Goal: Information Seeking & Learning: Learn about a topic

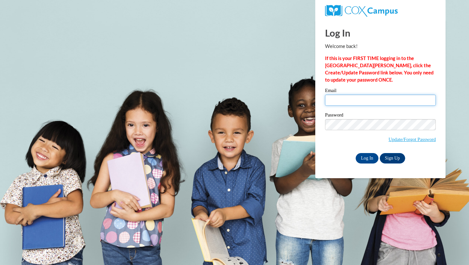
click at [353, 102] on input "Email" at bounding box center [380, 99] width 111 height 11
type input "kayleewise13@gmail.com"
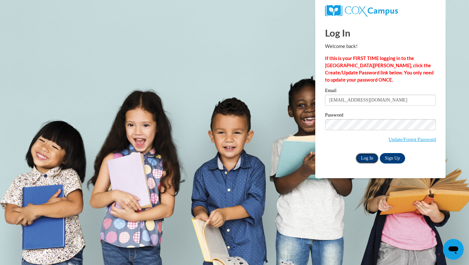
click at [366, 157] on input "Log In" at bounding box center [367, 158] width 23 height 10
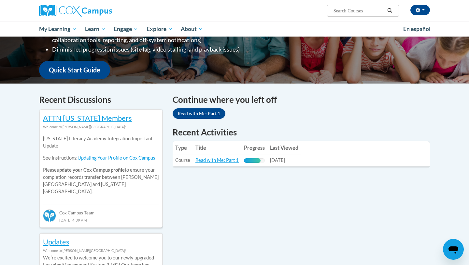
scroll to position [156, 0]
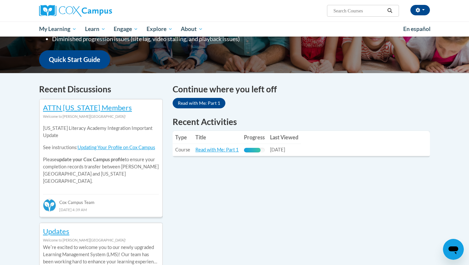
click at [204, 146] on td "Title: Read with Me: Part 1" at bounding box center [217, 150] width 49 height 12
click at [206, 150] on link "Read with Me: Part 1" at bounding box center [216, 150] width 43 height 6
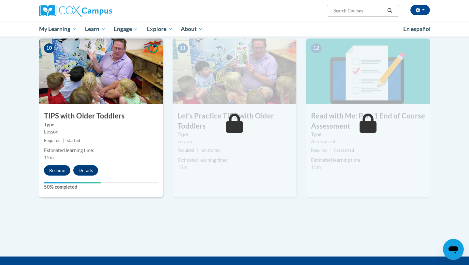
scroll to position [702, 0]
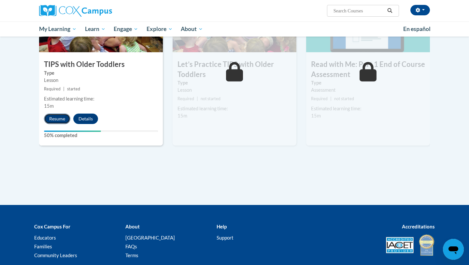
click at [63, 118] on button "Resume" at bounding box center [57, 118] width 26 height 10
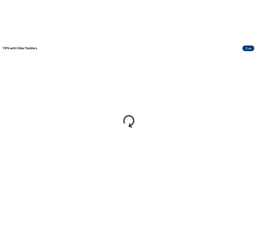
scroll to position [0, 0]
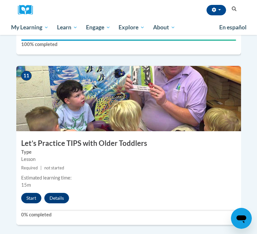
scroll to position [1800, 0]
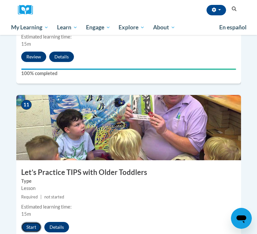
click at [31, 222] on button "Start" at bounding box center [31, 227] width 20 height 10
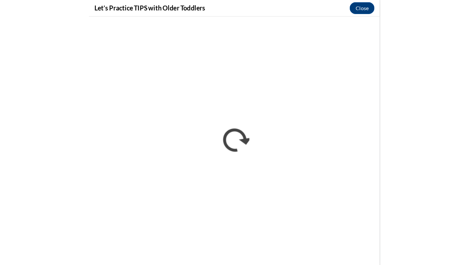
scroll to position [760, 0]
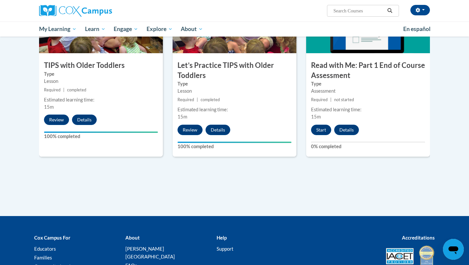
scroll to position [760, 0]
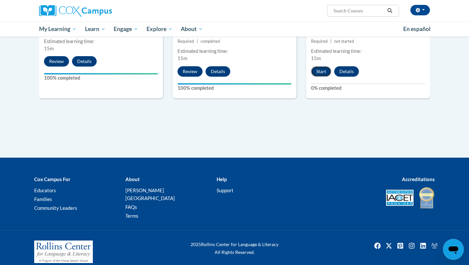
click at [319, 72] on button "Start" at bounding box center [321, 71] width 20 height 10
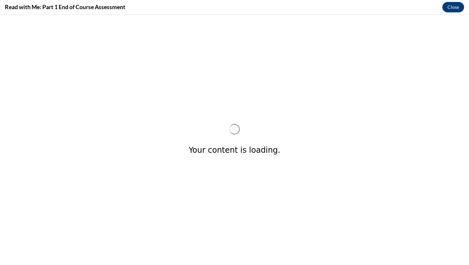
scroll to position [0, 0]
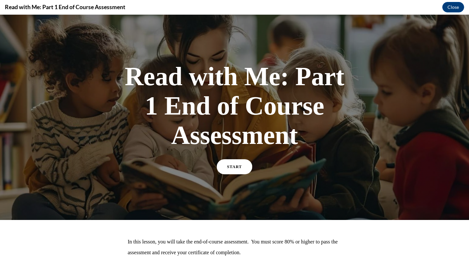
click at [236, 163] on link "START" at bounding box center [235, 166] width 36 height 15
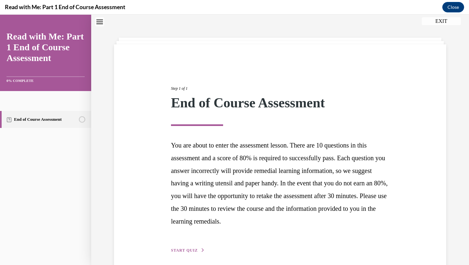
scroll to position [48, 0]
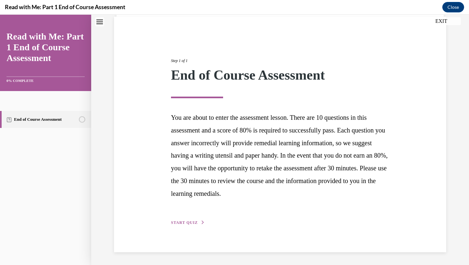
click at [182, 223] on span "START QUIZ" at bounding box center [184, 222] width 27 height 5
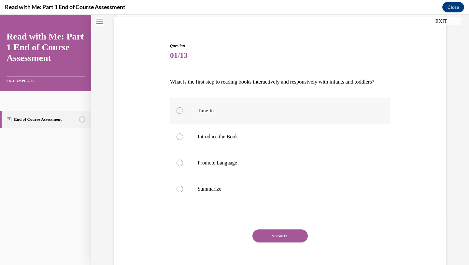
click at [213, 123] on label "Tune In" at bounding box center [280, 110] width 221 height 26
click at [183, 114] on input "Tune In" at bounding box center [180, 110] width 7 height 7
radio input "true"
click at [272, 242] on button "SUBMIT" at bounding box center [279, 235] width 55 height 13
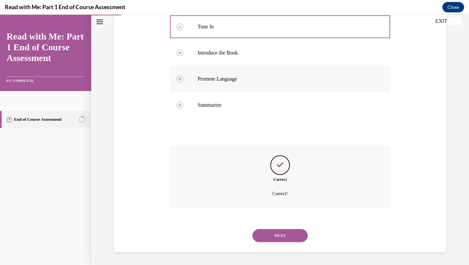
scroll to position [143, 0]
click at [280, 238] on button "NEXT" at bounding box center [279, 235] width 55 height 13
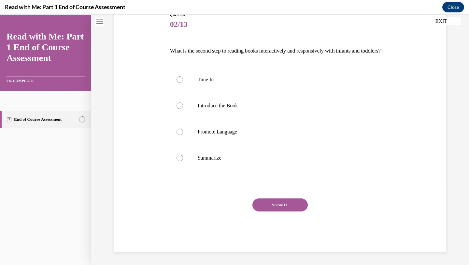
scroll to position [73, 0]
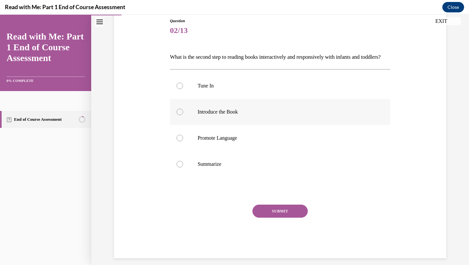
click at [250, 115] on p "Introduce the Book" at bounding box center [286, 111] width 177 height 7
click at [183, 115] on input "Introduce the Book" at bounding box center [180, 111] width 7 height 7
radio input "true"
click at [268, 217] on button "SUBMIT" at bounding box center [279, 210] width 55 height 13
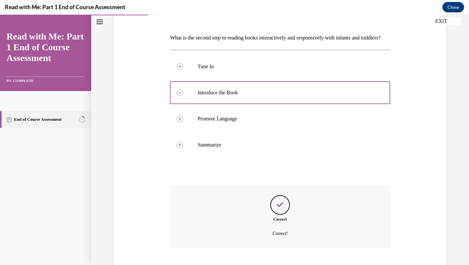
scroll to position [143, 0]
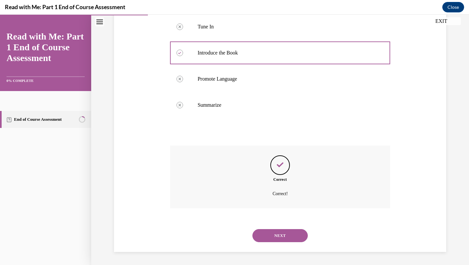
click at [269, 234] on button "NEXT" at bounding box center [279, 235] width 55 height 13
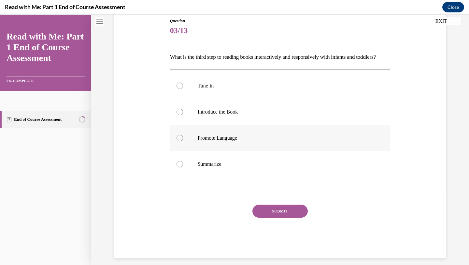
click at [250, 151] on label "Promote Language" at bounding box center [280, 138] width 221 height 26
click at [183, 141] on input "Promote Language" at bounding box center [180, 138] width 7 height 7
radio input "true"
click at [271, 217] on button "SUBMIT" at bounding box center [279, 210] width 55 height 13
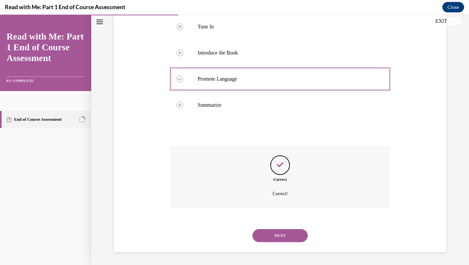
scroll to position [143, 0]
click at [269, 234] on button "NEXT" at bounding box center [279, 235] width 55 height 13
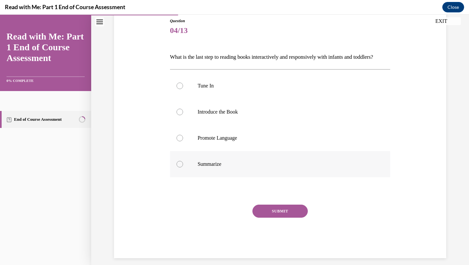
click at [254, 167] on p "Summarize" at bounding box center [286, 164] width 177 height 7
click at [183, 167] on input "Summarize" at bounding box center [180, 164] width 7 height 7
radio input "true"
click at [270, 217] on button "SUBMIT" at bounding box center [279, 210] width 55 height 13
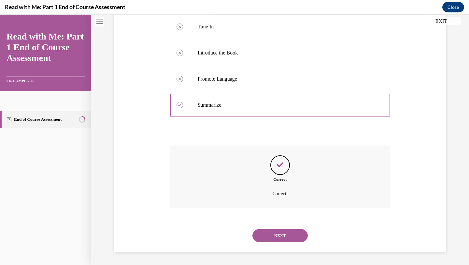
click at [269, 237] on button "NEXT" at bounding box center [279, 235] width 55 height 13
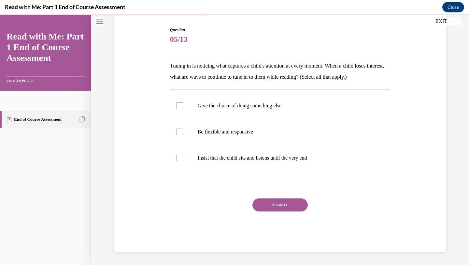
scroll to position [64, 0]
click at [252, 106] on p "Give the choice of doing something else" at bounding box center [286, 105] width 177 height 7
click at [183, 106] on input "Give the choice of doing something else" at bounding box center [180, 105] width 7 height 7
checkbox input "true"
click at [252, 130] on p "Be flexible and responsive" at bounding box center [286, 131] width 177 height 7
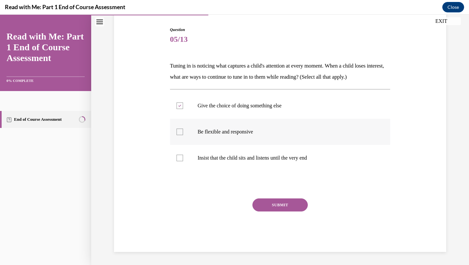
click at [183, 130] on input "Be flexible and responsive" at bounding box center [180, 131] width 7 height 7
checkbox input "true"
click at [278, 204] on button "SUBMIT" at bounding box center [279, 204] width 55 height 13
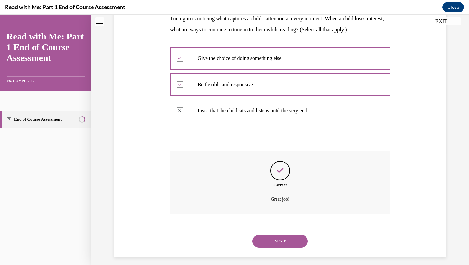
scroll to position [117, 0]
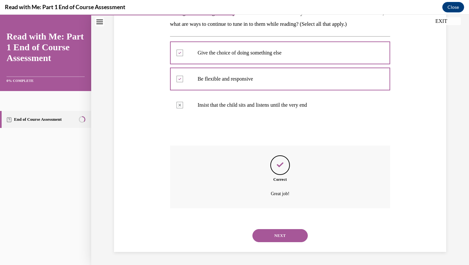
click at [277, 234] on button "NEXT" at bounding box center [279, 235] width 55 height 13
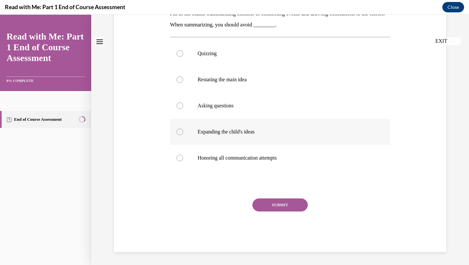
scroll to position [0, 0]
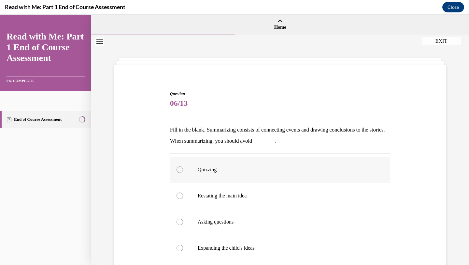
click at [237, 171] on p "Quizzing" at bounding box center [286, 169] width 177 height 7
click at [183, 171] on input "Quizzing" at bounding box center [180, 169] width 7 height 7
radio input "true"
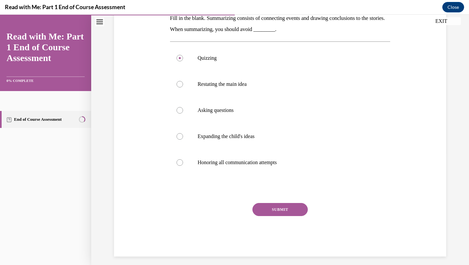
click at [267, 209] on button "SUBMIT" at bounding box center [279, 209] width 55 height 13
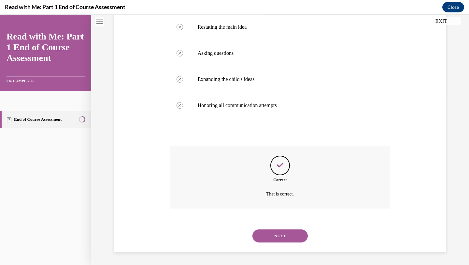
scroll to position [169, 0]
click at [268, 231] on button "NEXT" at bounding box center [279, 235] width 55 height 13
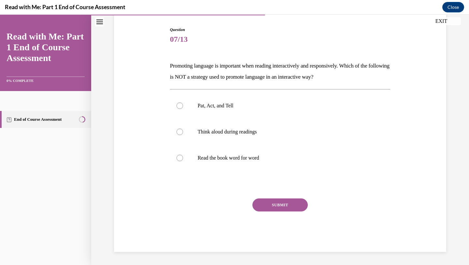
scroll to position [64, 0]
click at [247, 166] on label "Read the book word for word" at bounding box center [280, 158] width 221 height 26
click at [183, 161] on input "Read the book word for word" at bounding box center [180, 157] width 7 height 7
radio input "true"
click at [269, 201] on button "SUBMIT" at bounding box center [279, 204] width 55 height 13
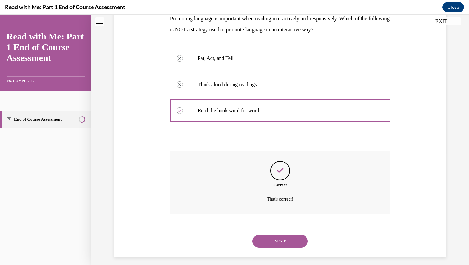
scroll to position [117, 0]
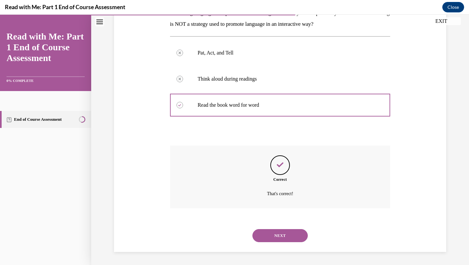
click at [283, 234] on button "NEXT" at bounding box center [279, 235] width 55 height 13
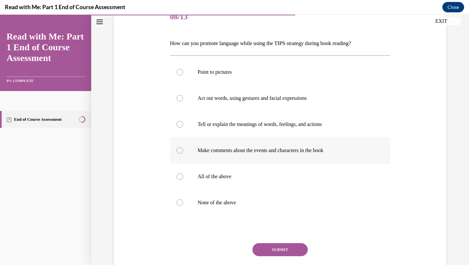
scroll to position [89, 0]
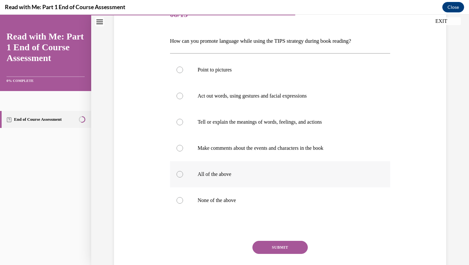
click at [244, 171] on p "All of the above" at bounding box center [286, 174] width 177 height 7
click at [183, 171] on input "All of the above" at bounding box center [180, 174] width 7 height 7
radio input "true"
click at [267, 253] on button "SUBMIT" at bounding box center [279, 246] width 55 height 13
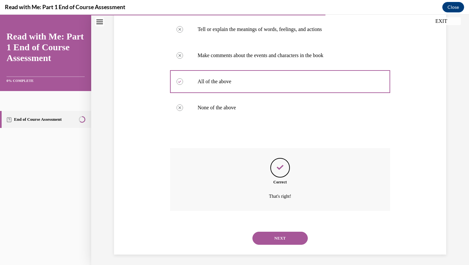
scroll to position [184, 0]
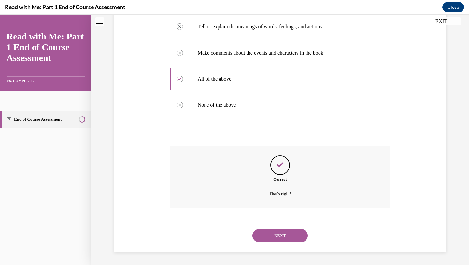
click at [269, 240] on button "NEXT" at bounding box center [279, 235] width 55 height 13
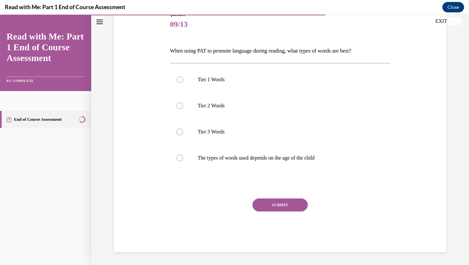
scroll to position [72, 0]
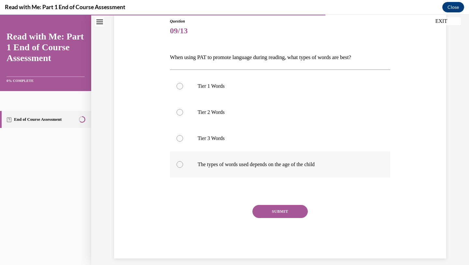
click at [225, 163] on p "The types of words used depends on the age of the child" at bounding box center [286, 164] width 177 height 7
click at [183, 163] on input "The types of words used depends on the age of the child" at bounding box center [180, 164] width 7 height 7
radio input "true"
click at [272, 208] on button "SUBMIT" at bounding box center [279, 211] width 55 height 13
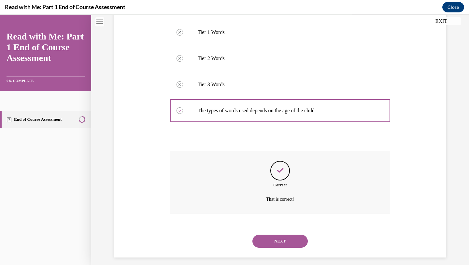
scroll to position [132, 0]
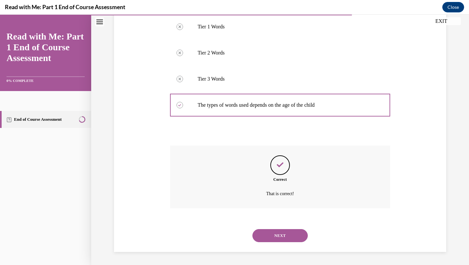
click at [286, 235] on button "NEXT" at bounding box center [279, 235] width 55 height 13
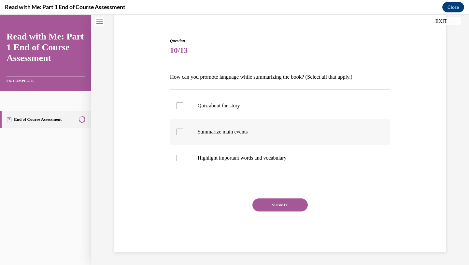
click at [244, 126] on label "Summarize main events" at bounding box center [280, 132] width 221 height 26
click at [183, 128] on input "Summarize main events" at bounding box center [180, 131] width 7 height 7
checkbox input "true"
click at [244, 166] on label "Highlight important words and vocabulary" at bounding box center [280, 158] width 221 height 26
click at [183, 161] on input "Highlight important words and vocabulary" at bounding box center [180, 157] width 7 height 7
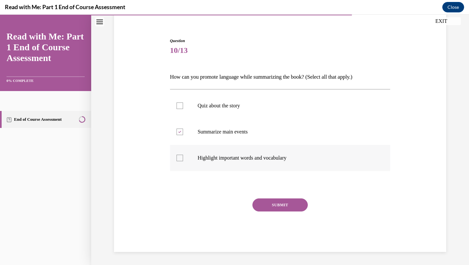
checkbox input "true"
click at [276, 204] on button "SUBMIT" at bounding box center [279, 204] width 55 height 13
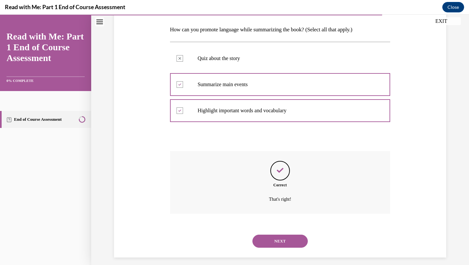
scroll to position [106, 0]
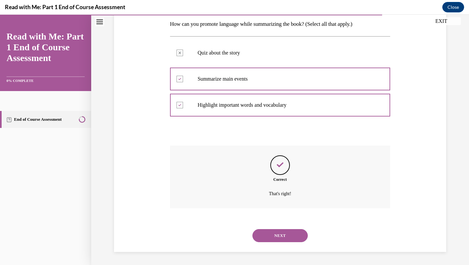
click at [280, 230] on button "NEXT" at bounding box center [279, 235] width 55 height 13
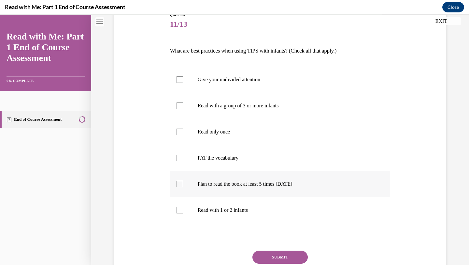
scroll to position [81, 0]
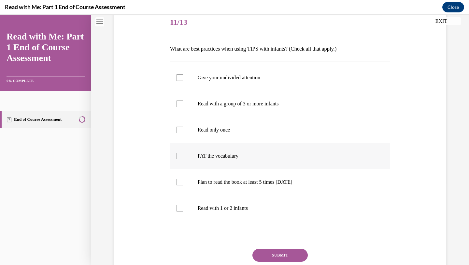
click at [221, 158] on p "PAT the vocabulary" at bounding box center [286, 155] width 177 height 7
click at [183, 158] on input "PAT the vocabulary" at bounding box center [180, 155] width 7 height 7
checkbox input "true"
click at [221, 177] on label "Plan to read the book at least 5 times in 2 weeks" at bounding box center [280, 182] width 221 height 26
click at [183, 179] on input "Plan to read the book at least 5 times in 2 weeks" at bounding box center [180, 182] width 7 height 7
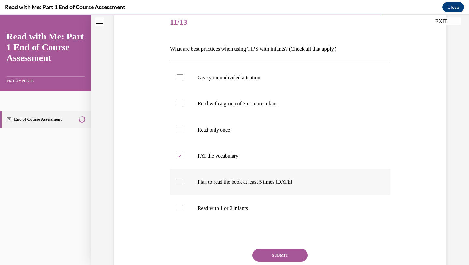
checkbox input "true"
click at [226, 208] on p "Read with 1 or 2 infants" at bounding box center [286, 208] width 177 height 7
click at [183, 208] on input "Read with 1 or 2 infants" at bounding box center [180, 208] width 7 height 7
checkbox input "true"
click at [263, 255] on button "SUBMIT" at bounding box center [279, 254] width 55 height 13
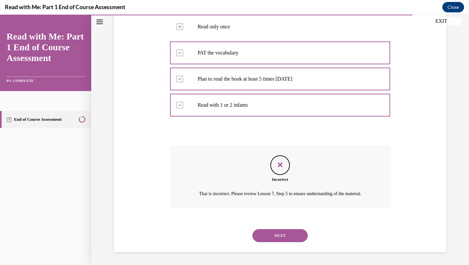
scroll to position [191, 0]
click at [274, 241] on button "NEXT" at bounding box center [279, 235] width 55 height 13
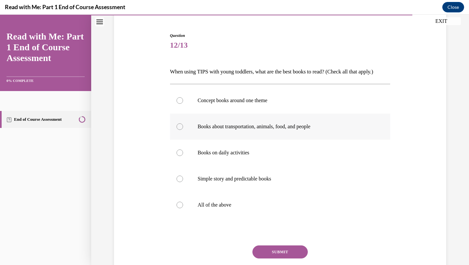
scroll to position [58, 0]
click at [236, 200] on label "All of the above" at bounding box center [280, 204] width 221 height 26
click at [183, 201] on input "All of the above" at bounding box center [180, 204] width 7 height 7
radio input "true"
click at [273, 253] on button "SUBMIT" at bounding box center [279, 251] width 55 height 13
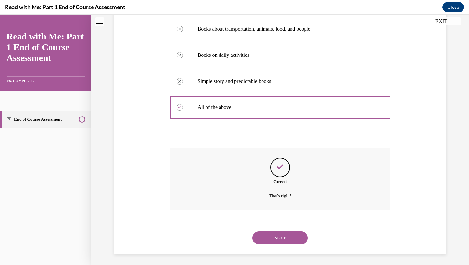
scroll to position [158, 0]
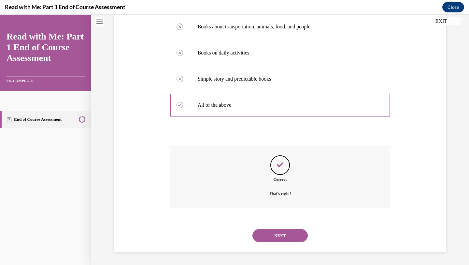
click at [277, 238] on button "NEXT" at bounding box center [279, 235] width 55 height 13
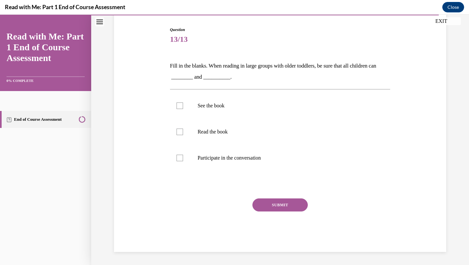
scroll to position [64, 0]
click at [239, 107] on p "See the book" at bounding box center [286, 105] width 177 height 7
click at [183, 107] on input "See the book" at bounding box center [180, 105] width 7 height 7
checkbox input "true"
click at [233, 155] on p "Participate in the conversation" at bounding box center [286, 157] width 177 height 7
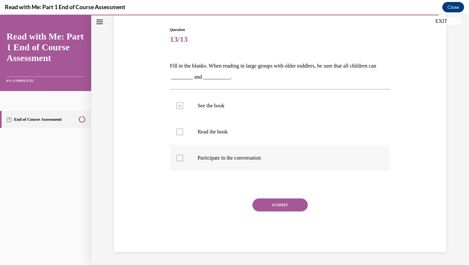
click at [183, 155] on input "Participate in the conversation" at bounding box center [180, 157] width 7 height 7
checkbox input "true"
click at [281, 207] on button "SUBMIT" at bounding box center [279, 204] width 55 height 13
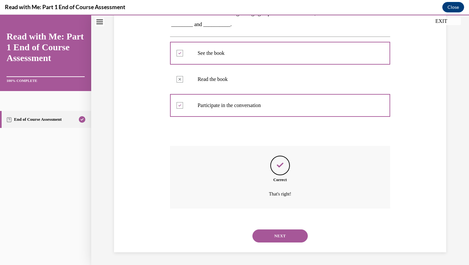
scroll to position [117, 0]
click at [286, 238] on button "NEXT" at bounding box center [279, 235] width 55 height 13
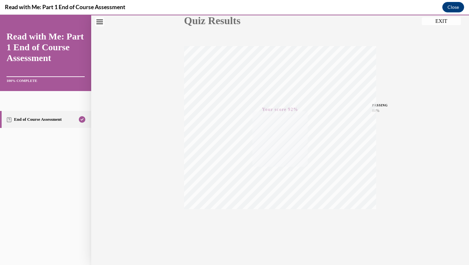
scroll to position [84, 0]
click at [439, 24] on button "EXIT" at bounding box center [441, 21] width 39 height 8
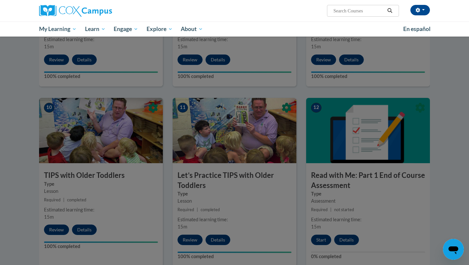
scroll to position [574, 0]
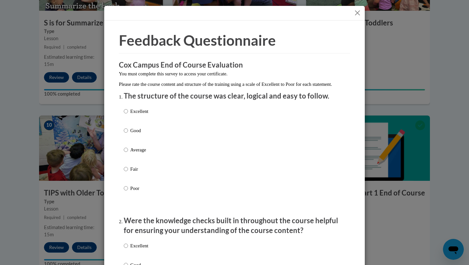
click at [355, 9] on button "Close" at bounding box center [357, 13] width 8 height 8
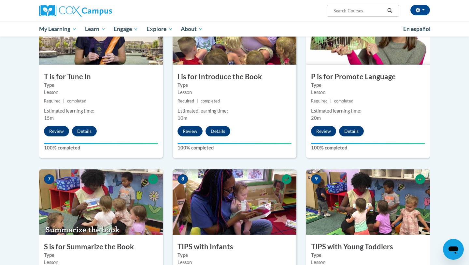
scroll to position [0, 0]
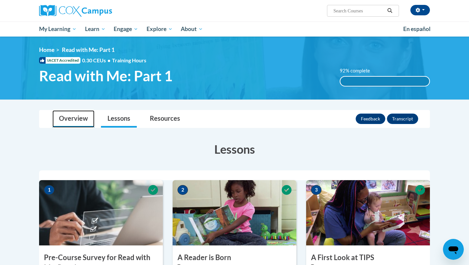
click at [82, 120] on link "Overview" at bounding box center [73, 118] width 42 height 17
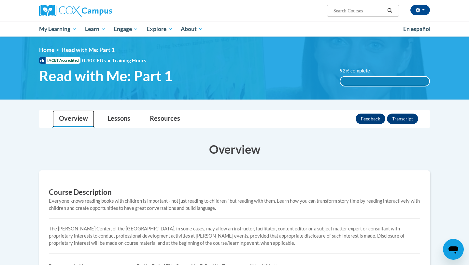
click at [82, 120] on link "Overview" at bounding box center [73, 118] width 42 height 17
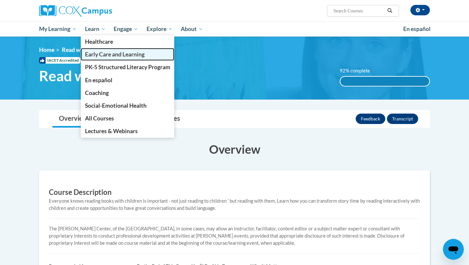
click at [92, 56] on span "Early Care and Learning" at bounding box center [115, 54] width 60 height 7
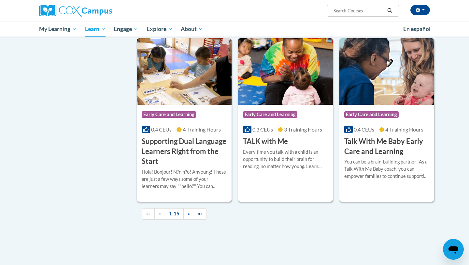
scroll to position [884, 0]
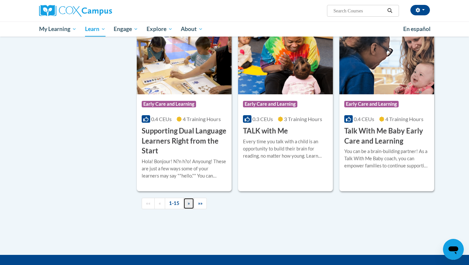
click at [191, 209] on link "»" at bounding box center [188, 202] width 11 height 11
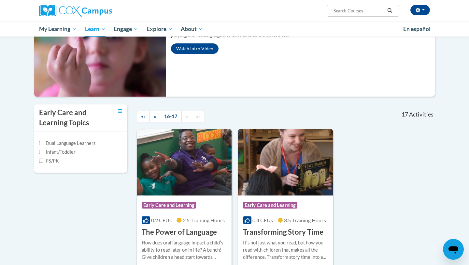
scroll to position [97, 0]
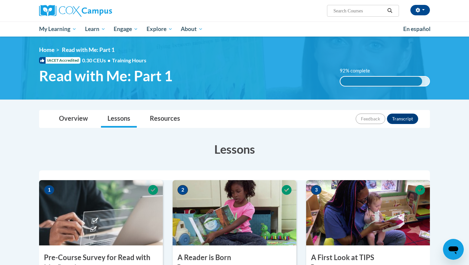
click at [346, 13] on input "Search..." at bounding box center [359, 11] width 52 height 8
type input "data driven"
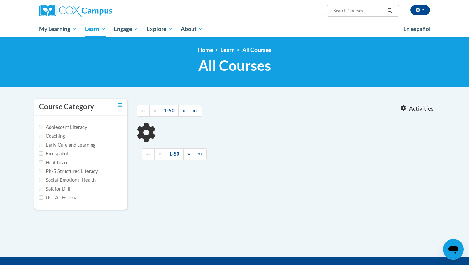
type input "data driven"
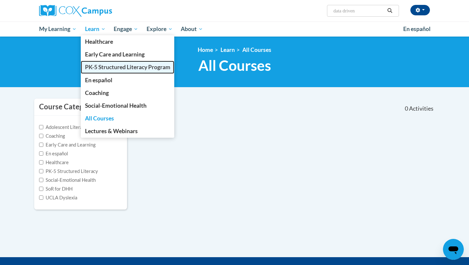
click at [96, 69] on span "PK-5 Structured Literacy Program" at bounding box center [127, 67] width 85 height 7
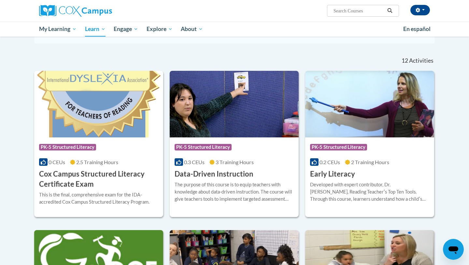
scroll to position [178, 0]
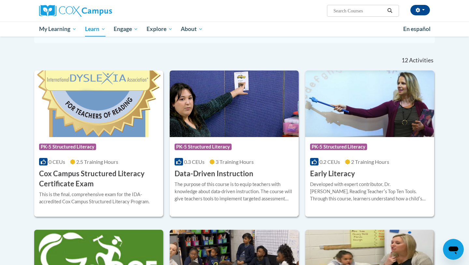
click at [211, 171] on h3 "Data-Driven Instruction" at bounding box center [214, 173] width 79 height 10
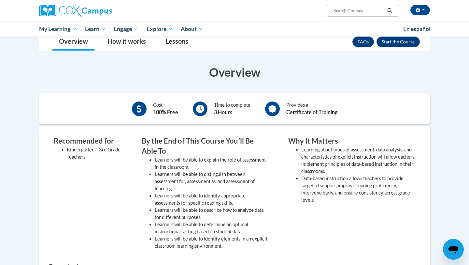
scroll to position [100, 0]
click at [392, 43] on button "Enroll" at bounding box center [398, 41] width 43 height 10
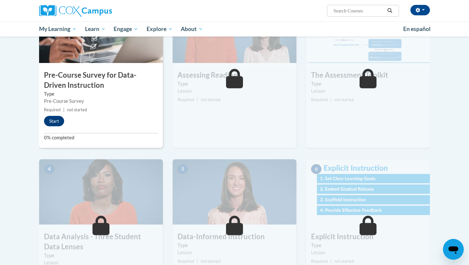
scroll to position [194, 0]
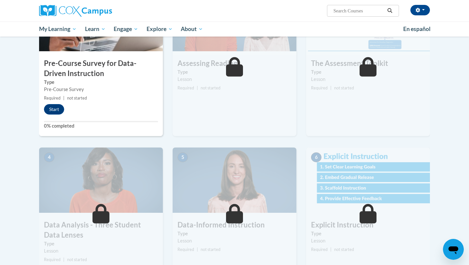
click at [63, 113] on div "Start" at bounding box center [55, 109] width 33 height 10
click at [58, 111] on button "Start" at bounding box center [54, 109] width 20 height 10
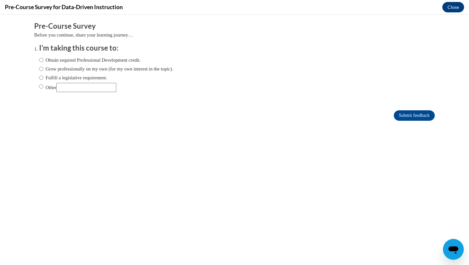
scroll to position [0, 0]
click at [401, 115] on input "Submit feedback" at bounding box center [414, 115] width 41 height 10
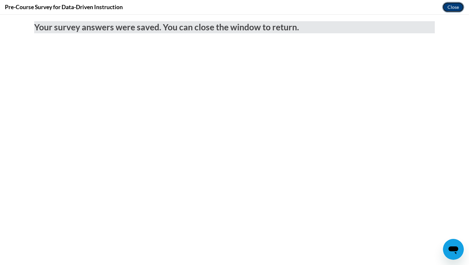
click at [449, 6] on button "Close" at bounding box center [453, 7] width 22 height 10
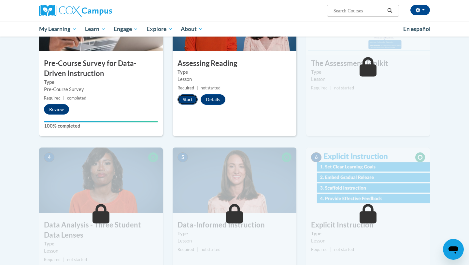
click at [184, 100] on button "Start" at bounding box center [188, 99] width 20 height 10
